Goal: Task Accomplishment & Management: Manage account settings

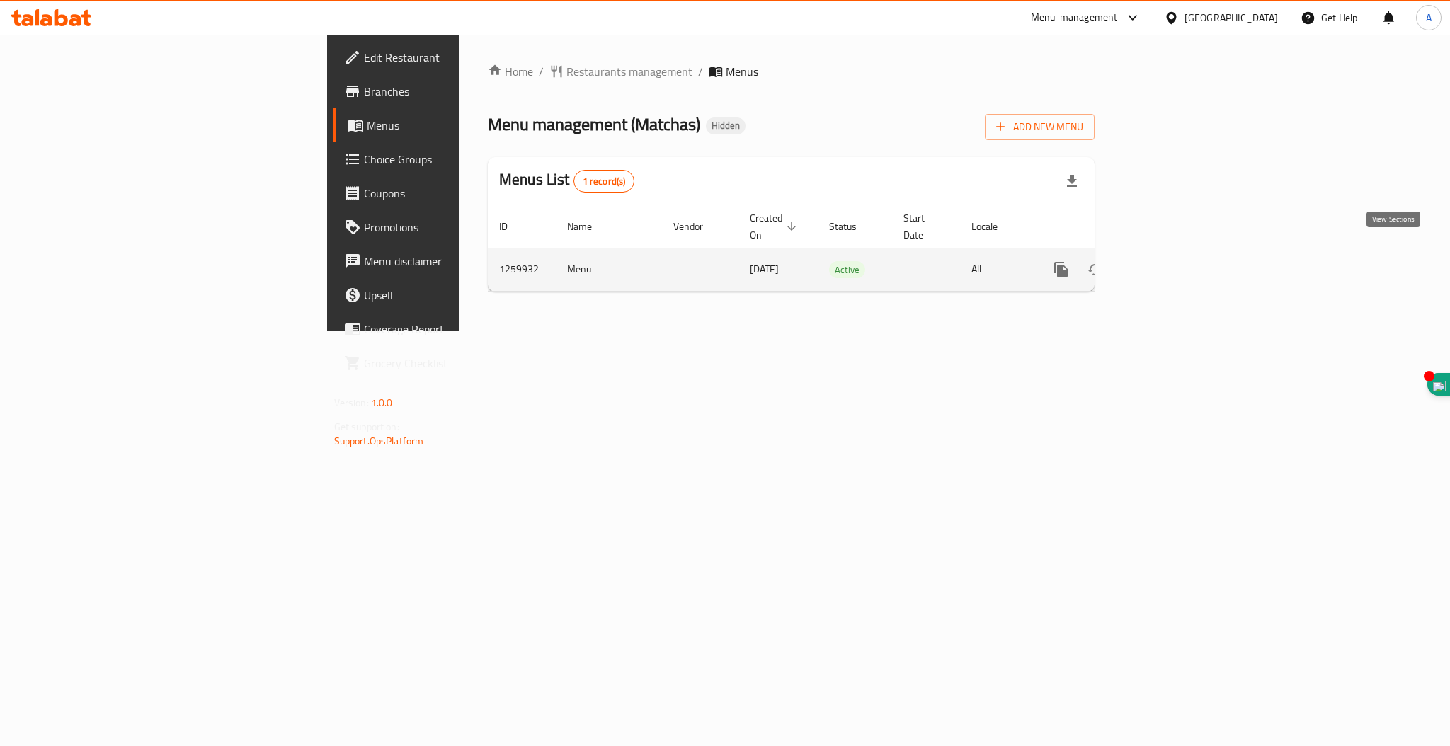
click at [1172, 261] on icon "enhanced table" at bounding box center [1163, 269] width 17 height 17
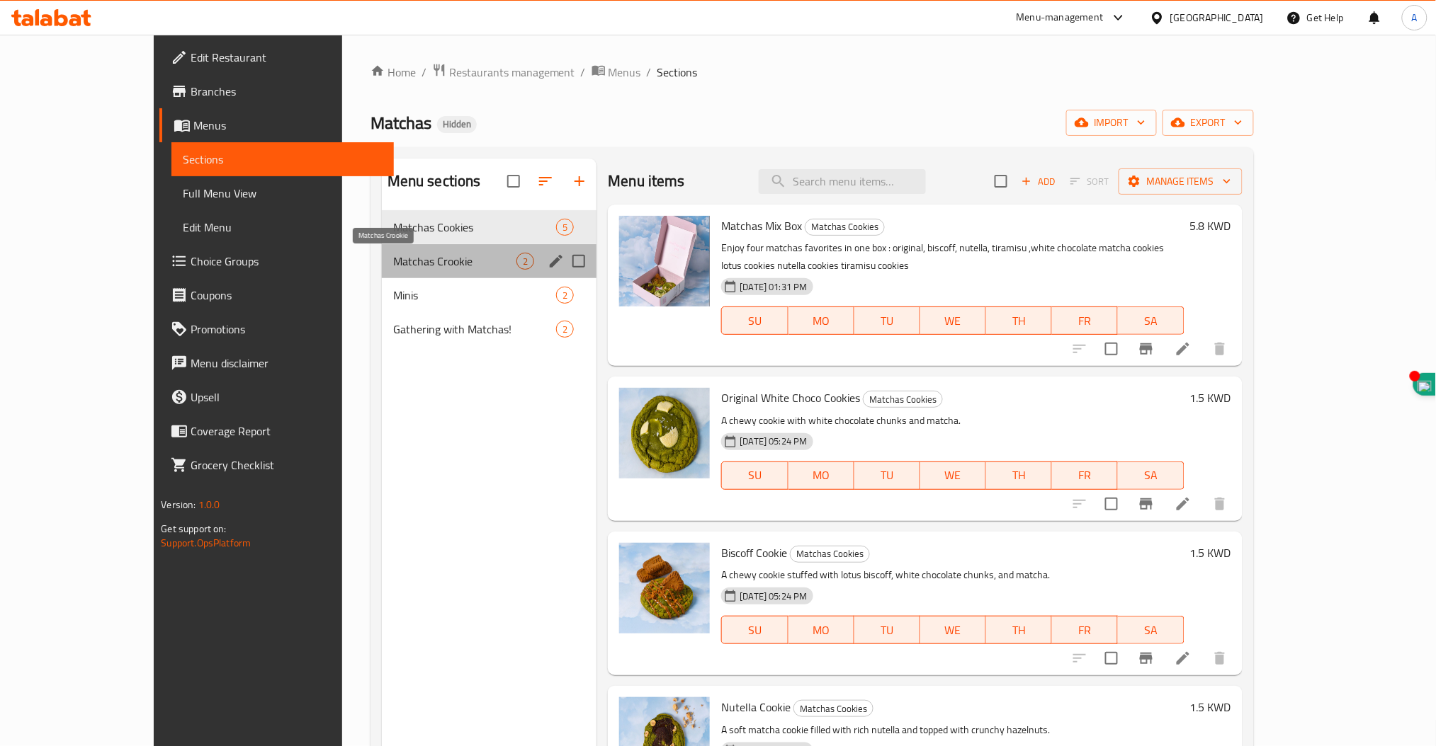
click at [393, 261] on span "Matchas Crookie" at bounding box center [455, 261] width 124 height 17
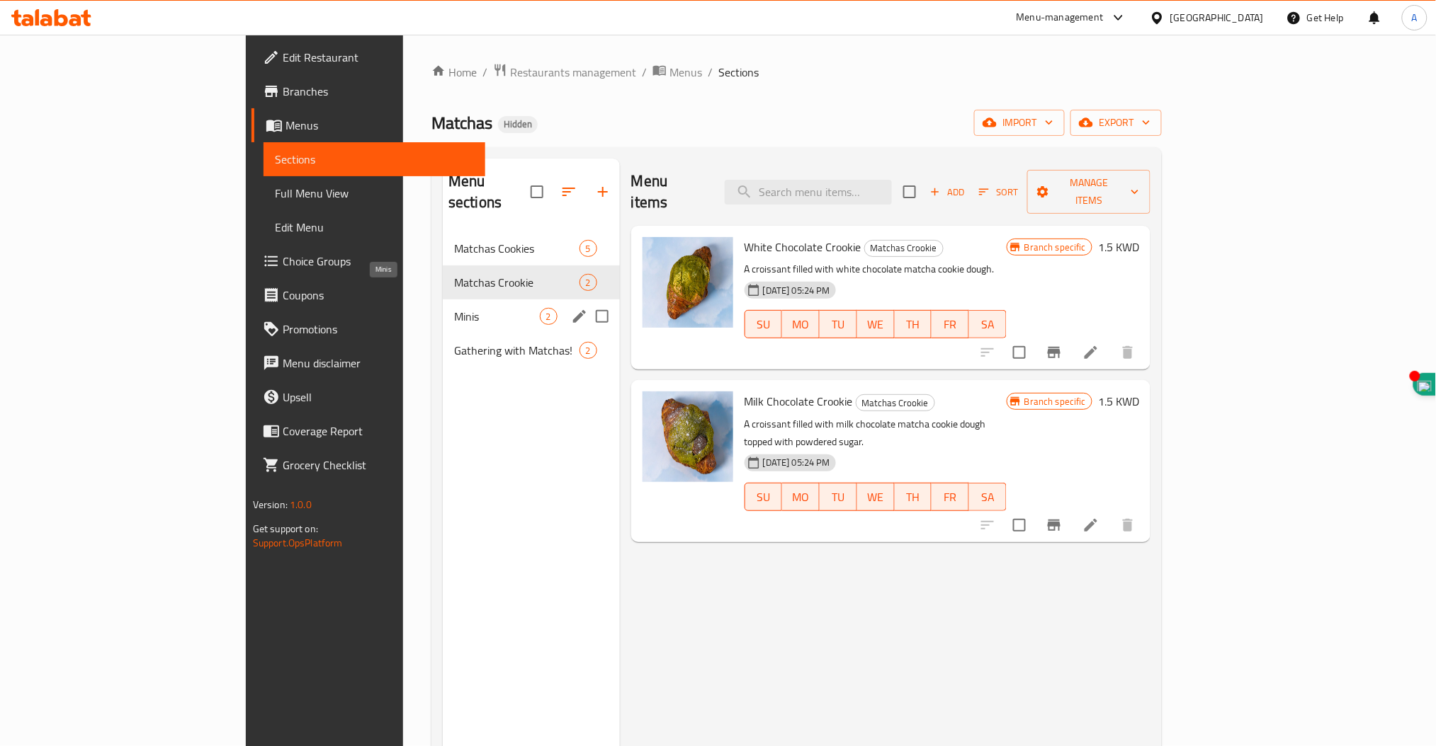
click at [454, 308] on span "Minis" at bounding box center [497, 316] width 86 height 17
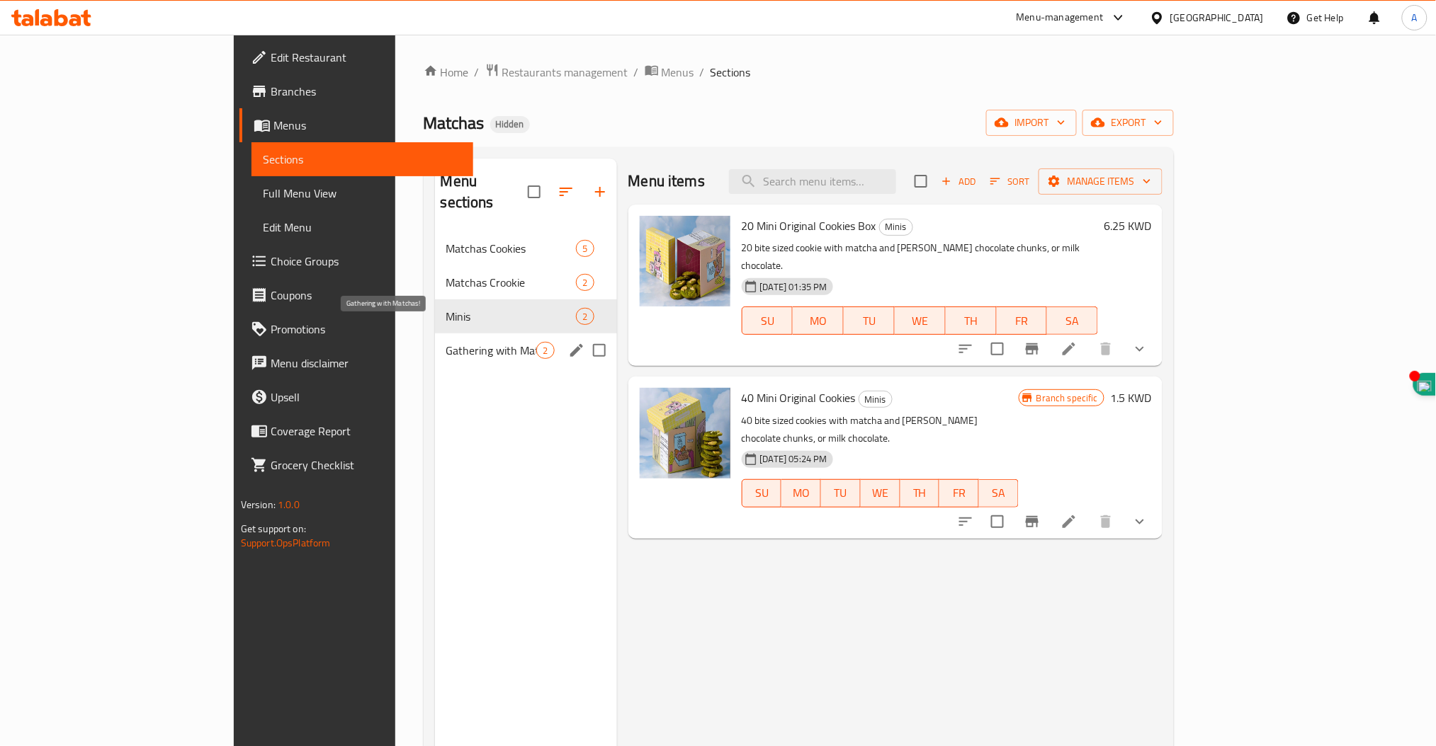
click at [446, 342] on span "Gathering with Matchas!" at bounding box center [491, 350] width 91 height 17
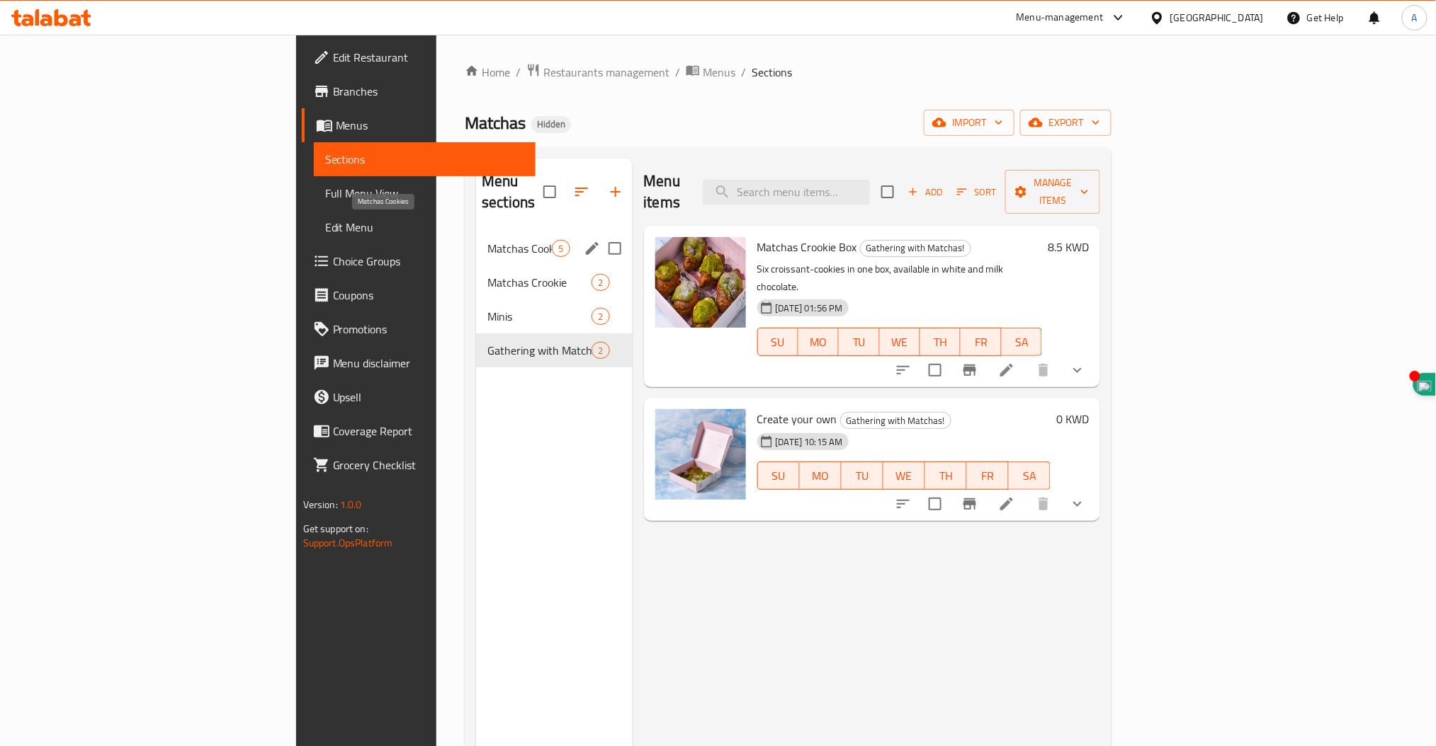
click at [487, 240] on span "Matchas Cookies" at bounding box center [519, 248] width 64 height 17
